Goal: Transaction & Acquisition: Obtain resource

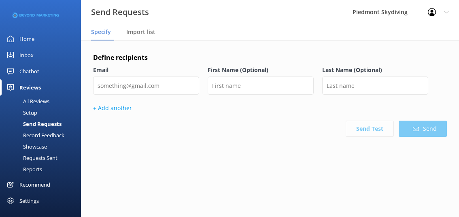
click at [51, 125] on div "Send Requests" at bounding box center [33, 123] width 57 height 11
click at [143, 32] on span "Import list" at bounding box center [140, 32] width 29 height 8
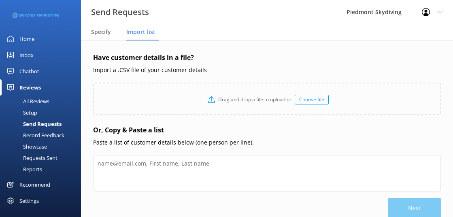
click at [318, 96] on div "Choose file" at bounding box center [312, 100] width 34 height 10
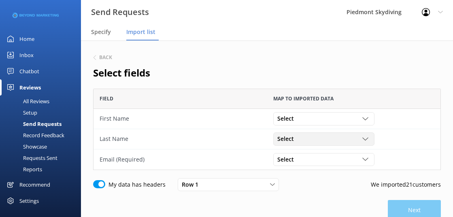
scroll to position [75, 342]
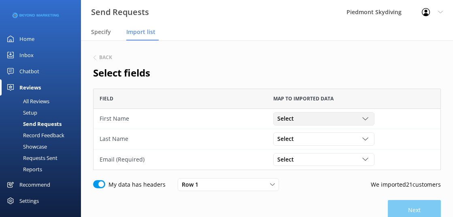
click at [367, 117] on icon "grid" at bounding box center [365, 119] width 6 height 6
click at [330, 183] on link "First Name" at bounding box center [324, 184] width 100 height 16
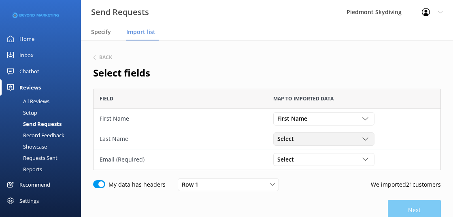
click at [361, 137] on div "Select" at bounding box center [323, 138] width 97 height 9
click at [346, 171] on link "Last Name" at bounding box center [324, 175] width 100 height 16
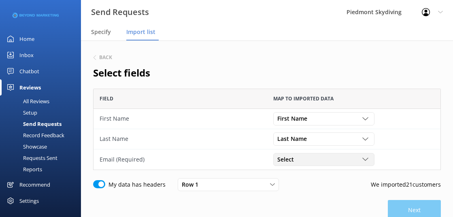
click at [365, 163] on div "Select" at bounding box center [323, 159] width 97 height 9
click at [331, 202] on link "Email" at bounding box center [324, 203] width 100 height 16
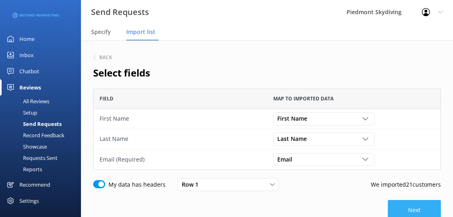
click at [418, 213] on button "Next" at bounding box center [414, 210] width 53 height 20
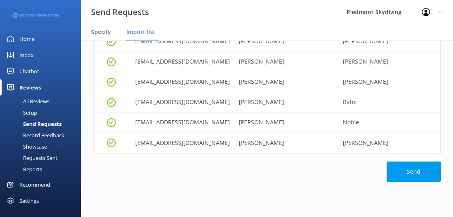
scroll to position [386, 0]
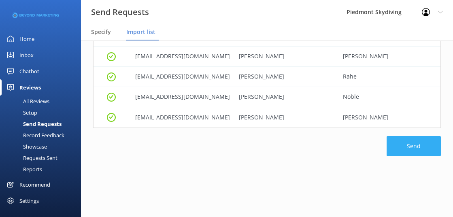
click at [422, 138] on button "Send" at bounding box center [414, 146] width 54 height 20
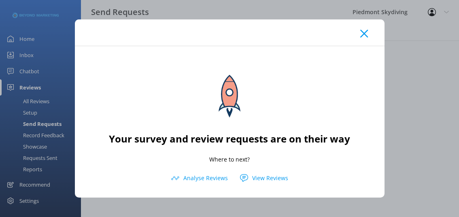
click at [367, 34] on icon at bounding box center [364, 34] width 8 height 8
